Goal: Task Accomplishment & Management: Use online tool/utility

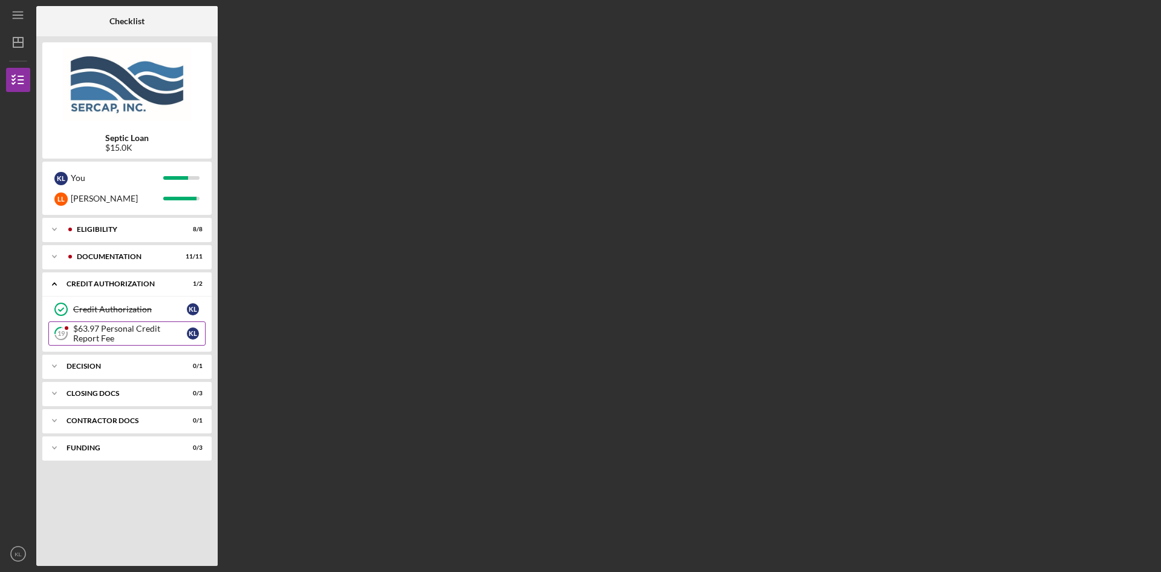
click at [146, 331] on div "$63.97 Personal Credit Report Fee" at bounding box center [130, 333] width 114 height 19
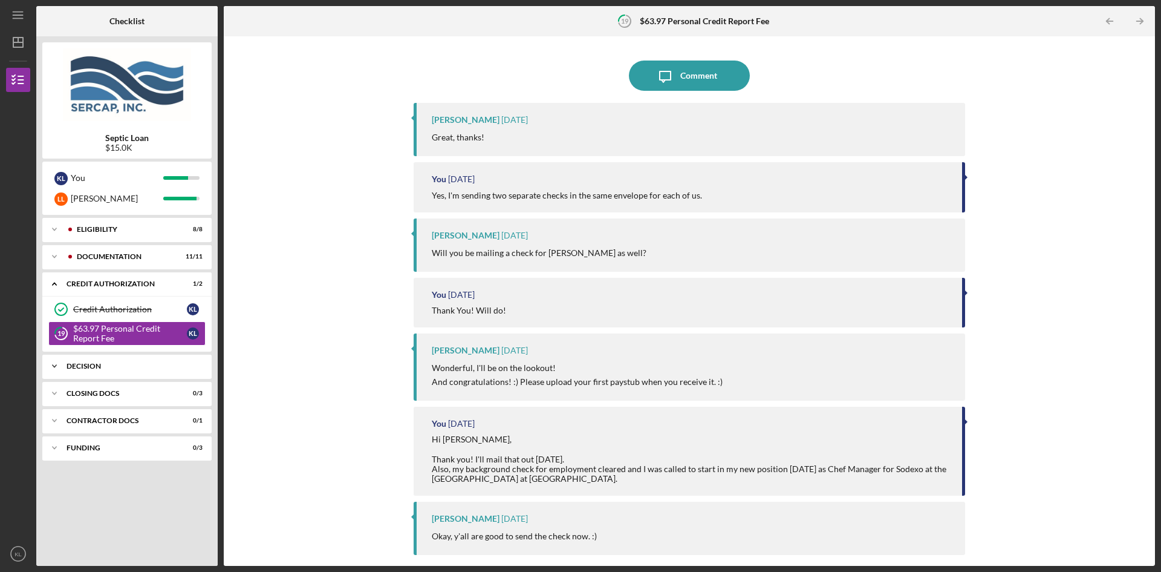
click at [113, 367] on div "Decision" at bounding box center [132, 365] width 130 height 7
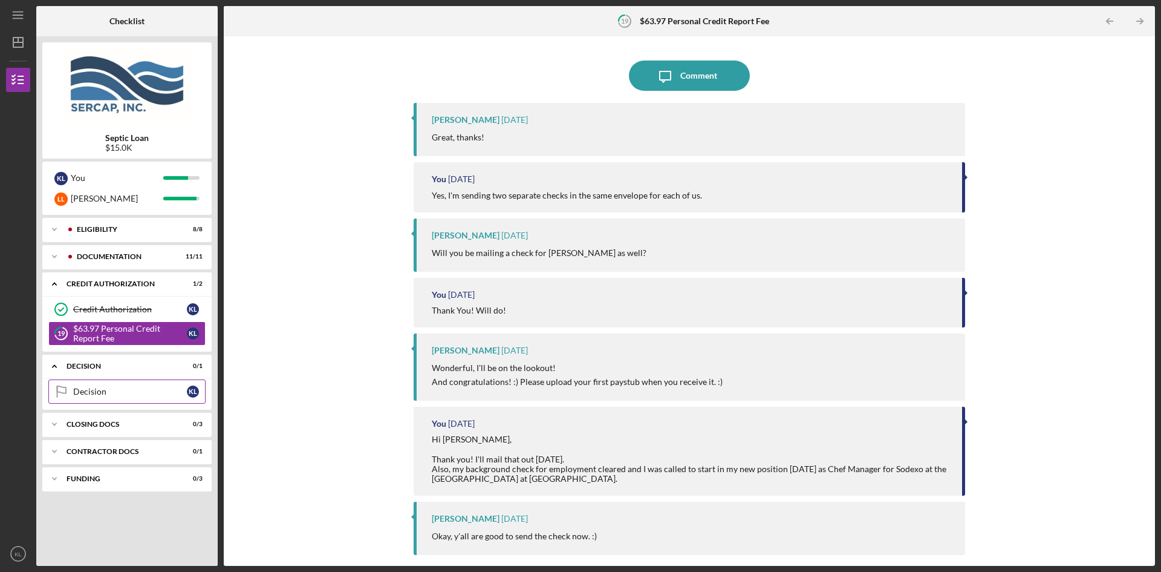
click at [115, 391] on div "Decision" at bounding box center [130, 392] width 114 height 10
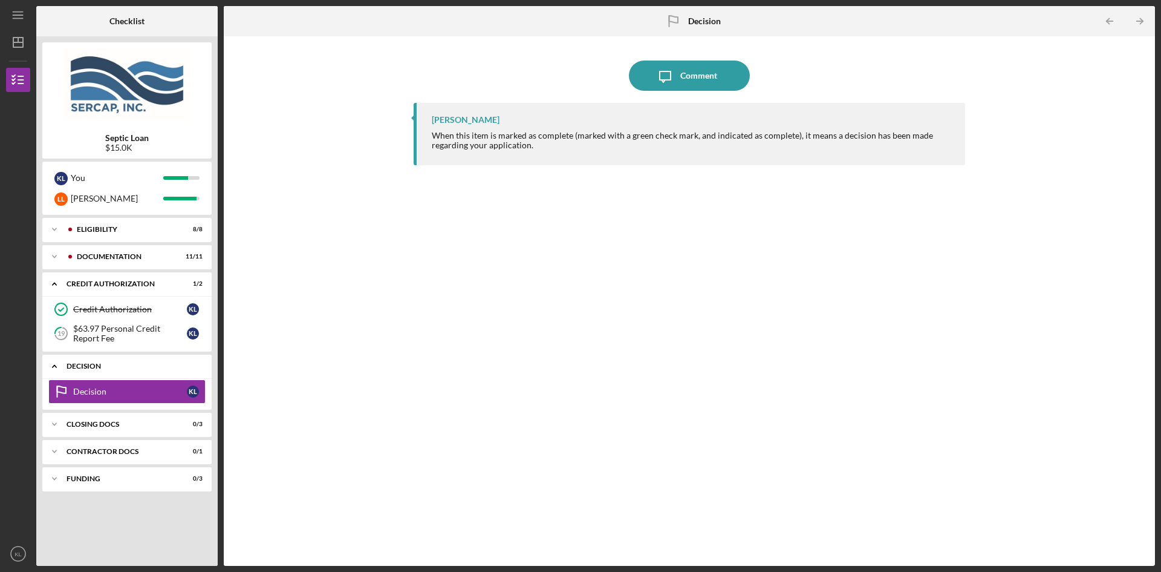
click at [58, 364] on icon "Icon/Expander" at bounding box center [54, 366] width 24 height 24
